Goal: Information Seeking & Learning: Learn about a topic

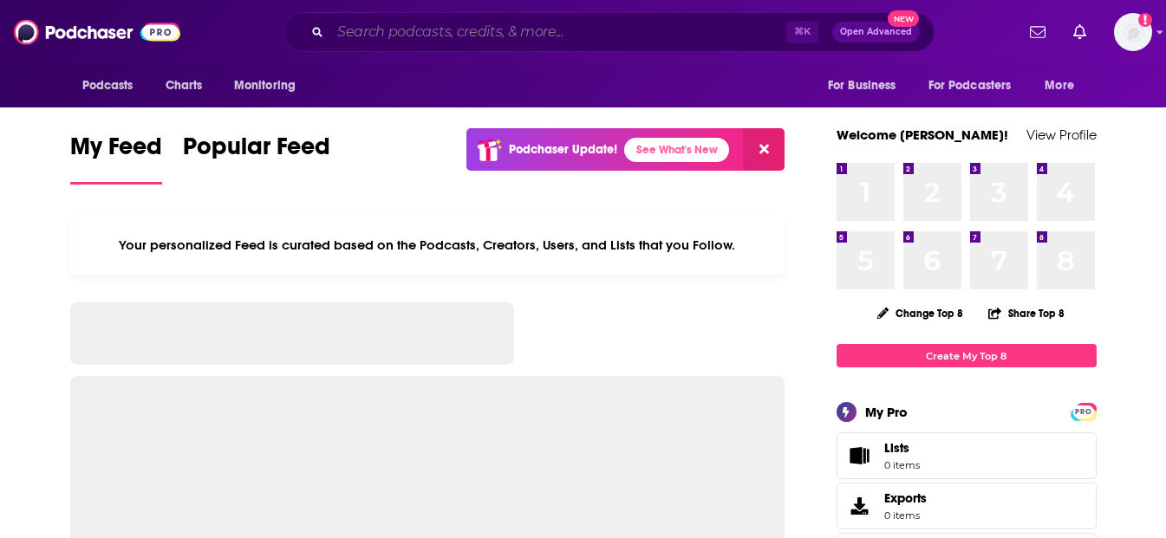
click at [405, 34] on input "Search podcasts, credits, & more..." at bounding box center [558, 32] width 456 height 28
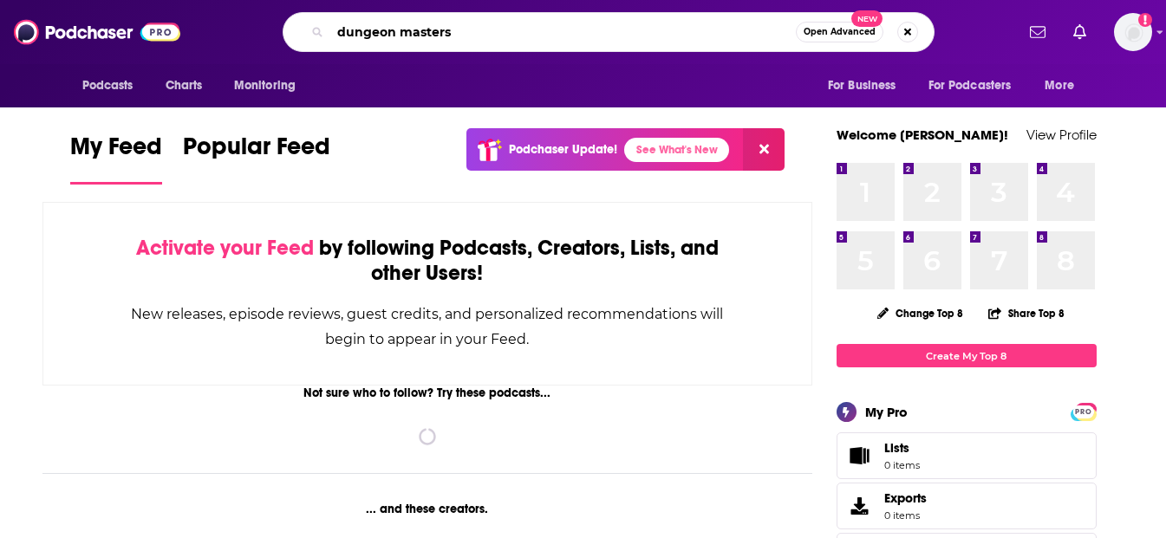
type input "dungeon masters"
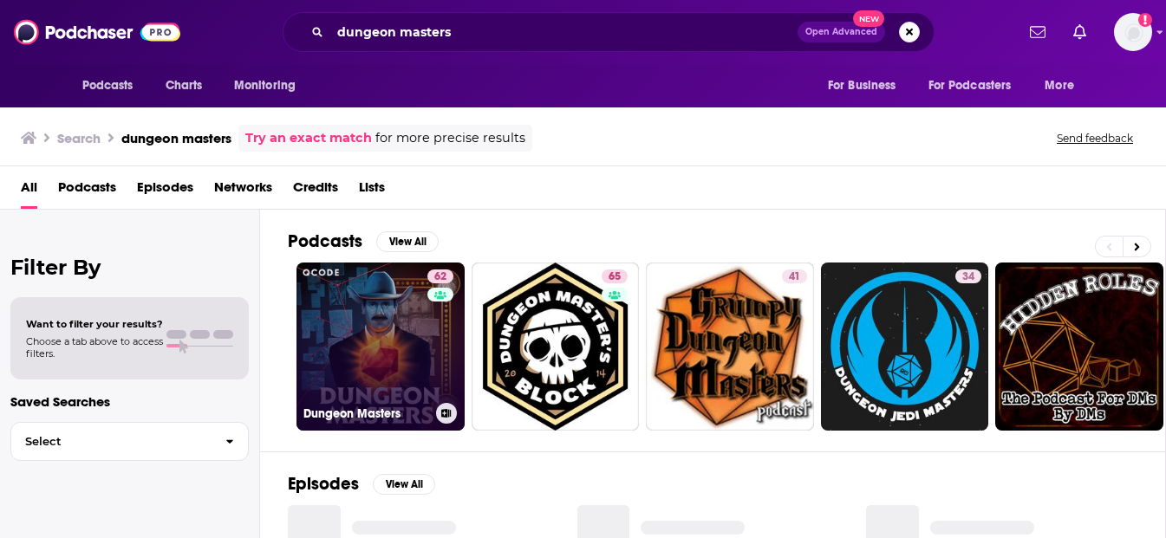
click at [383, 352] on link "62 Dungeon Masters" at bounding box center [381, 347] width 168 height 168
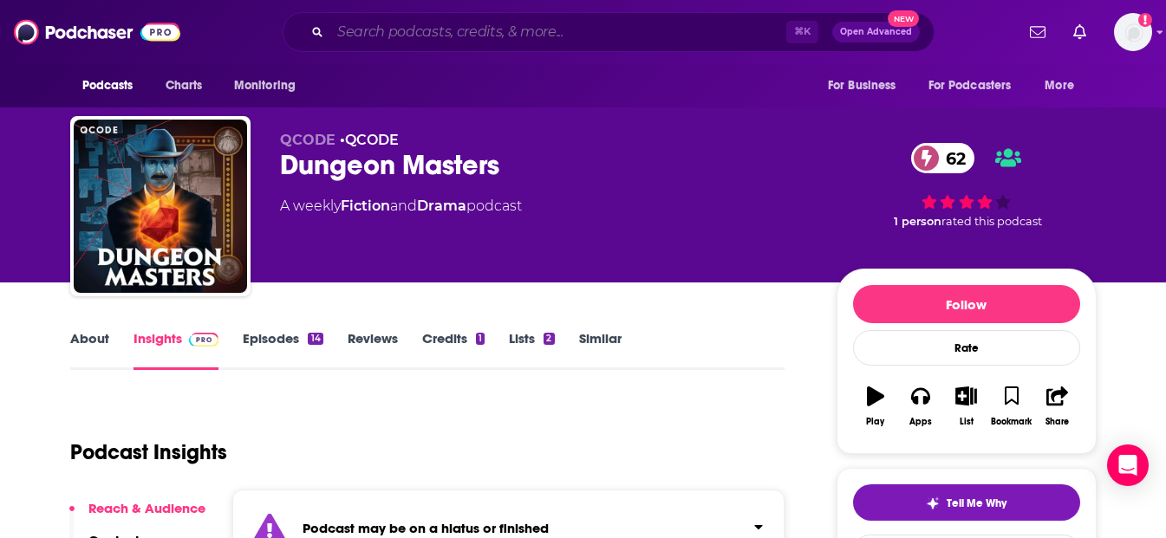
click at [486, 35] on input "Search podcasts, credits, & more..." at bounding box center [558, 32] width 456 height 28
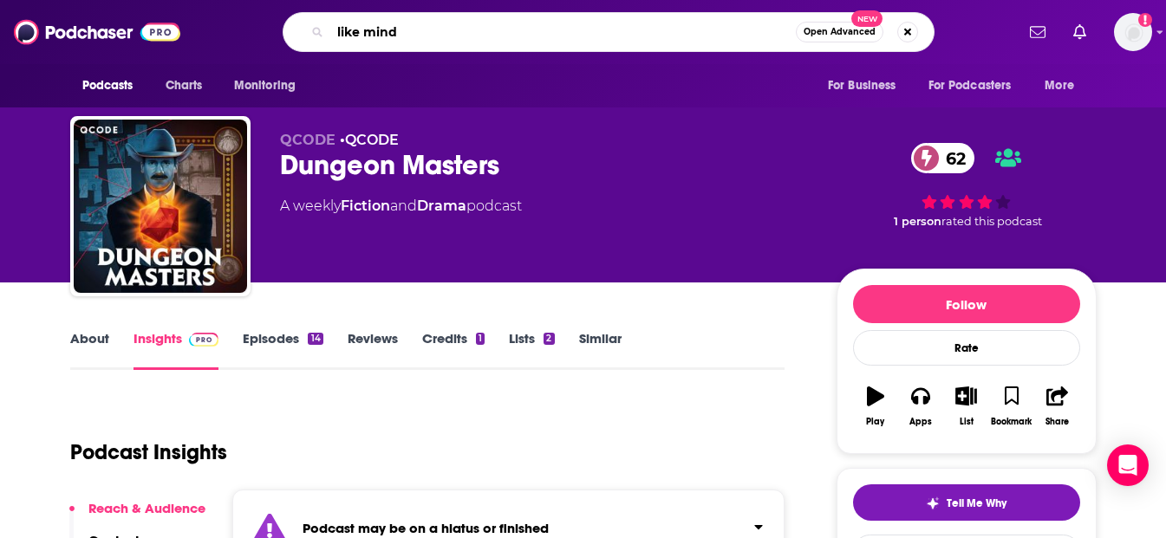
type input "like minds"
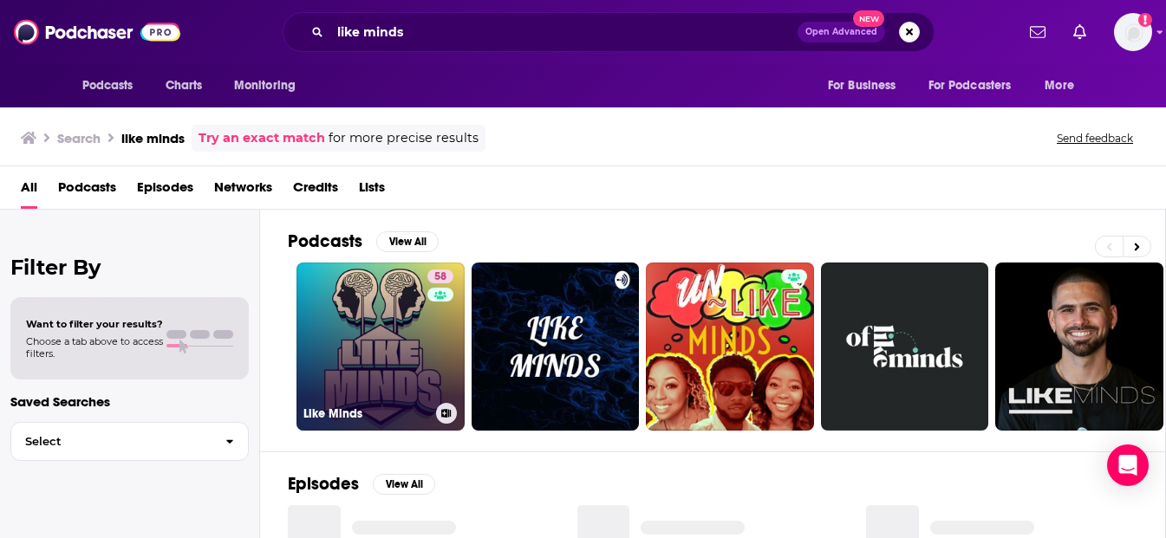
click at [398, 348] on link "58 Like Minds" at bounding box center [381, 347] width 168 height 168
